Goal: Information Seeking & Learning: Understand process/instructions

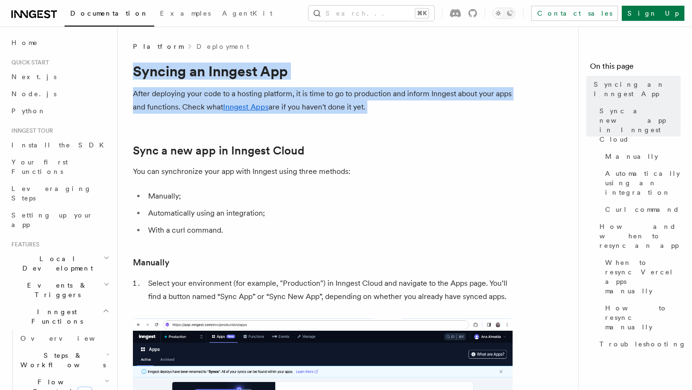
drag, startPoint x: 128, startPoint y: 69, endPoint x: 211, endPoint y: 134, distance: 104.8
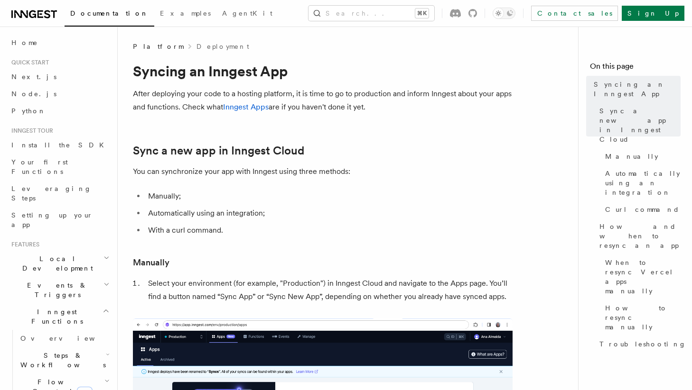
click at [163, 215] on li "Automatically using an integration;" at bounding box center [328, 213] width 367 height 13
copy li "Automatically"
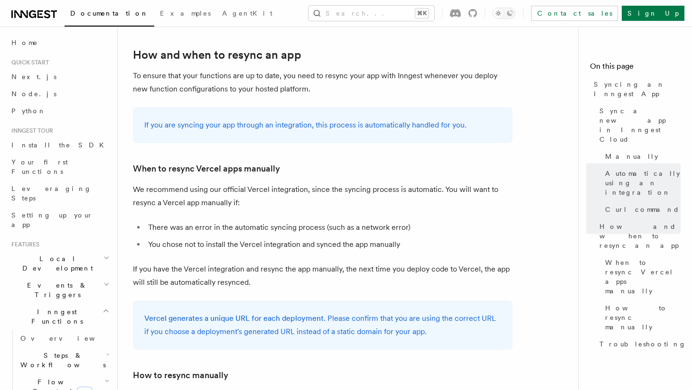
scroll to position [1663, 0]
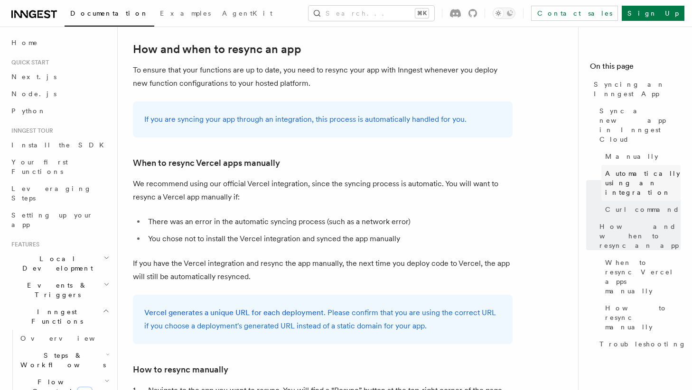
click at [630, 169] on span "Automatically using an integration" at bounding box center [642, 183] width 75 height 28
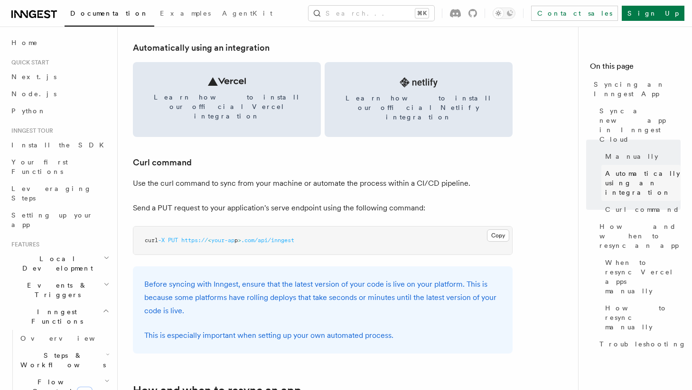
scroll to position [1317, 0]
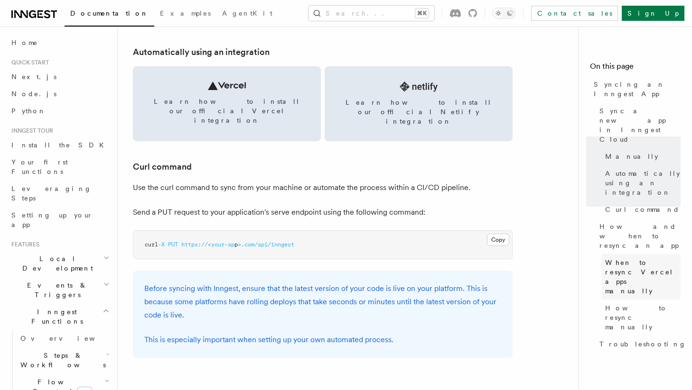
click at [640, 258] on span "When to resync Vercel apps manually" at bounding box center [642, 277] width 75 height 38
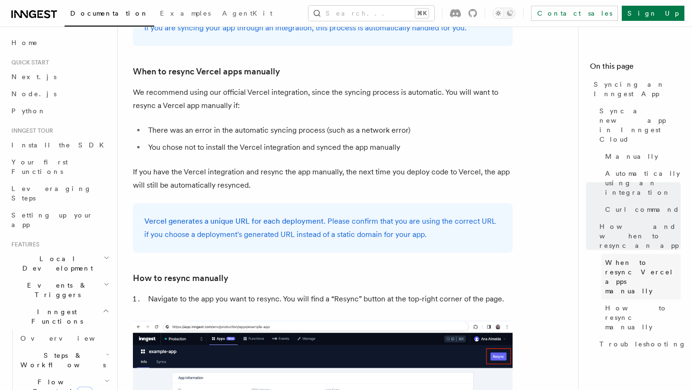
scroll to position [1755, 0]
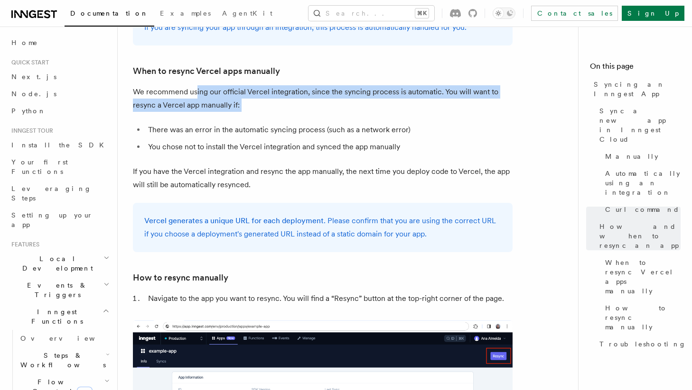
drag, startPoint x: 196, startPoint y: 68, endPoint x: 294, endPoint y: 96, distance: 102.1
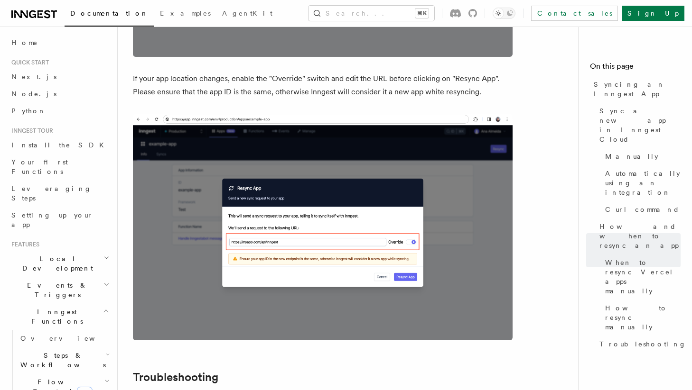
scroll to position [2519, 0]
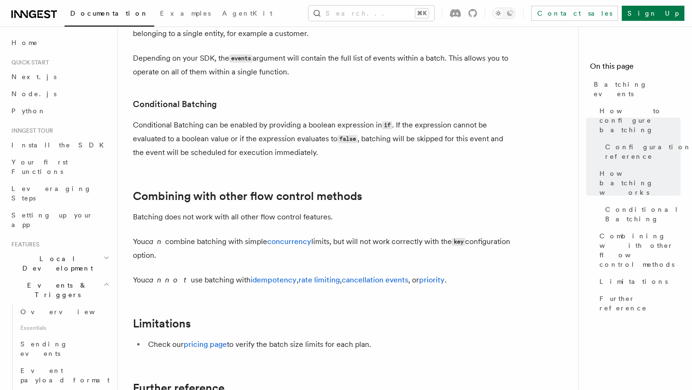
scroll to position [891, 0]
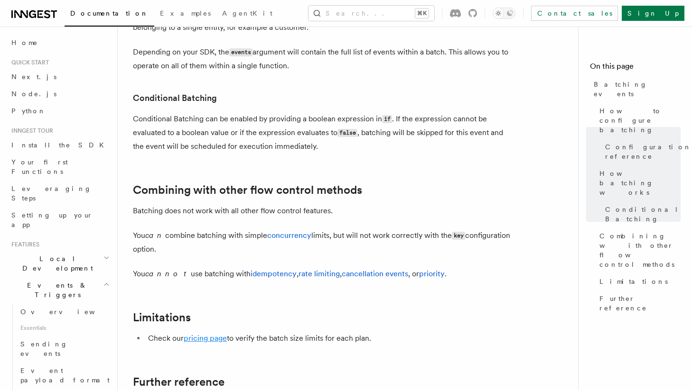
click at [212, 342] on link "pricing page" at bounding box center [205, 338] width 43 height 9
